Goal: Communication & Community: Answer question/provide support

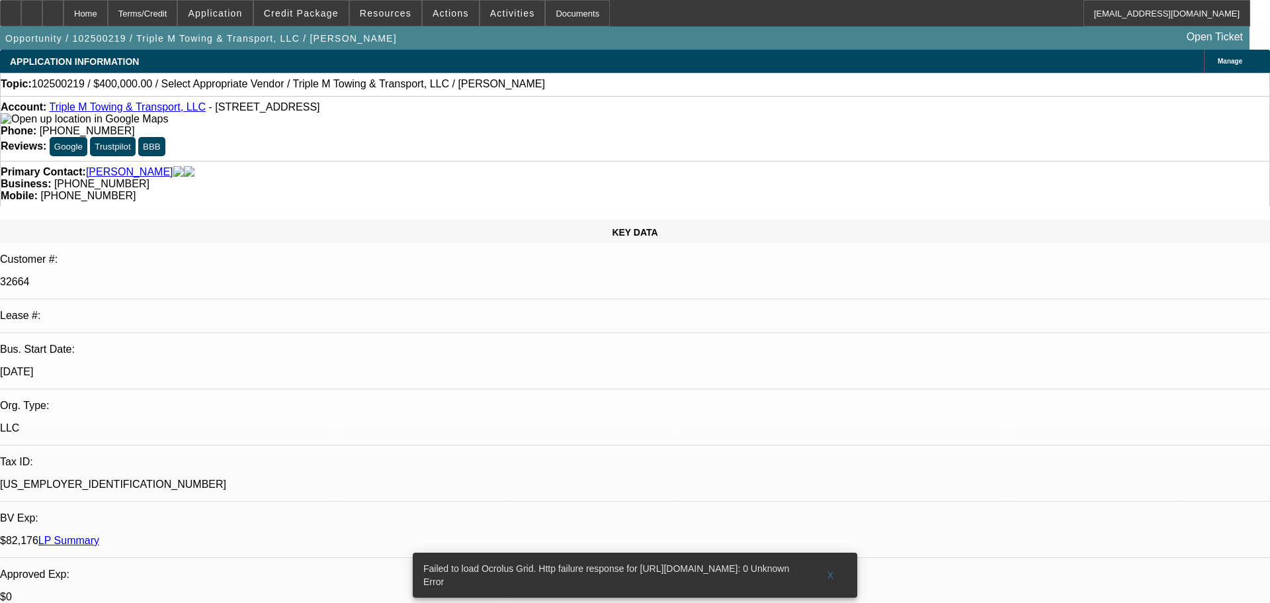
select select "0"
select select "2"
select select "0.1"
select select "1"
select select "2"
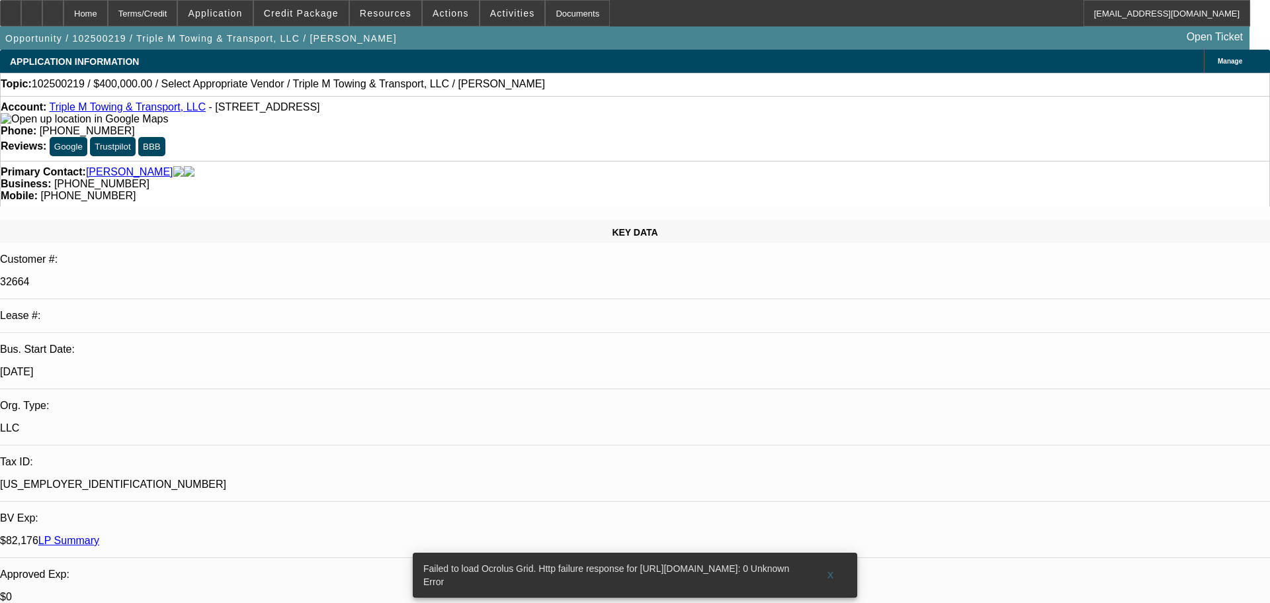
select select "4"
drag, startPoint x: 901, startPoint y: 185, endPoint x: 922, endPoint y: 189, distance: 21.5
radio input "true"
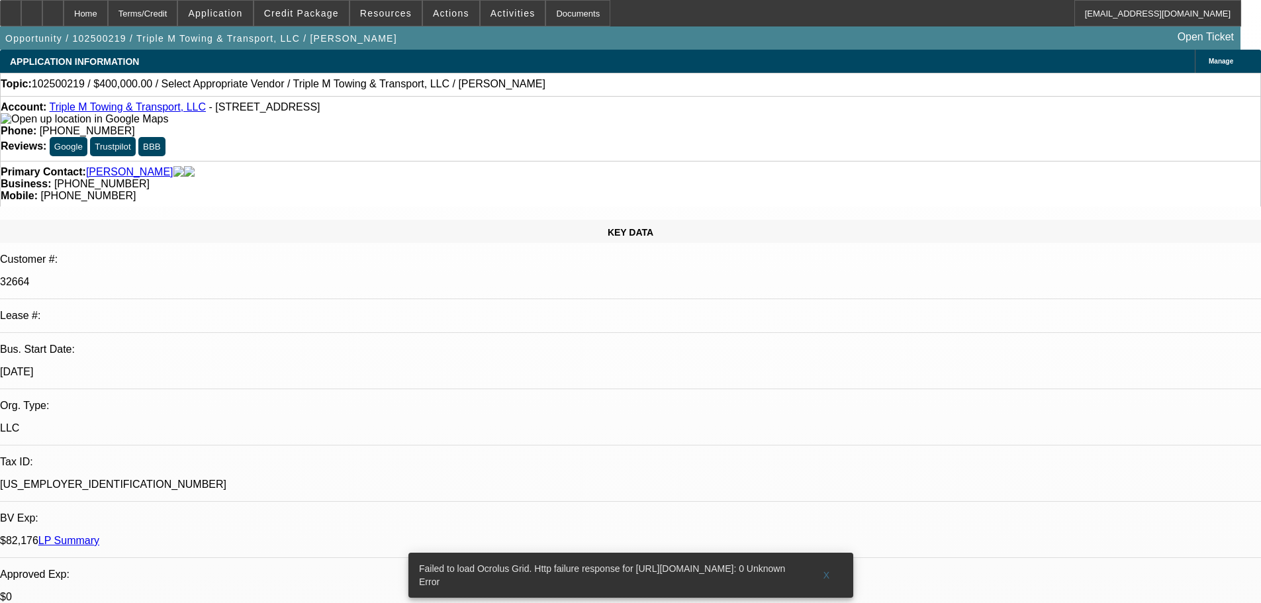
type textarea "G"
type textarea "PRETTY GOOD REPEAT CUSTOMER, WITH A COUPLE OF SVC DEALA AND A COUPLE PORT, NO I…"
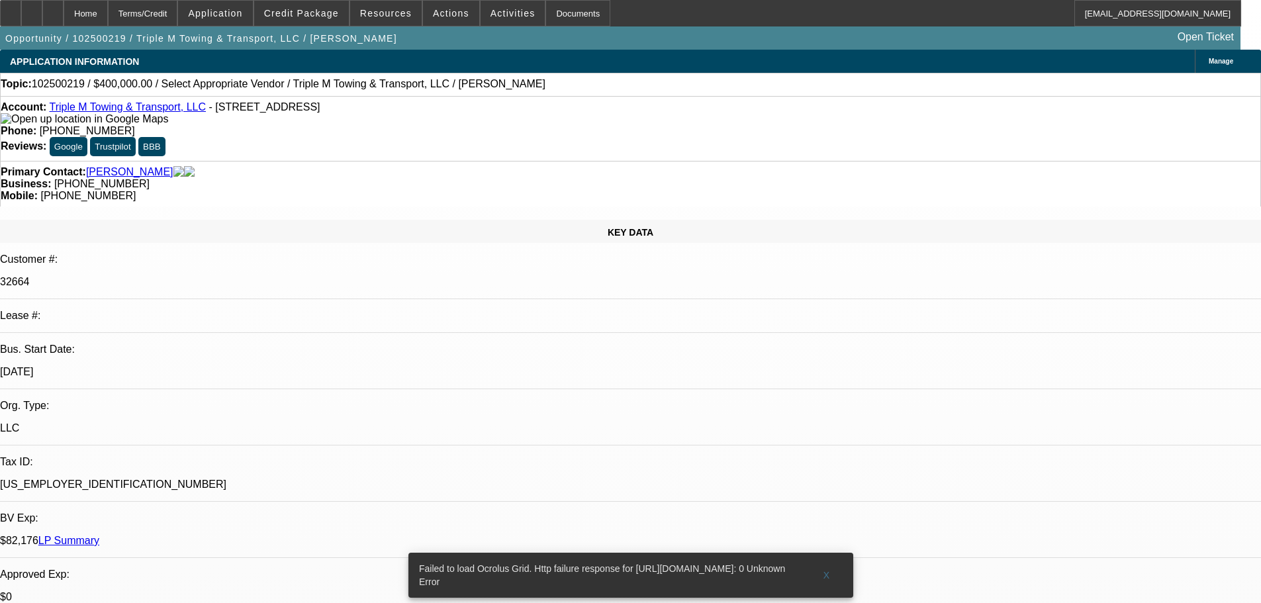
radio input "false"
radio input "true"
